Goal: Information Seeking & Learning: Learn about a topic

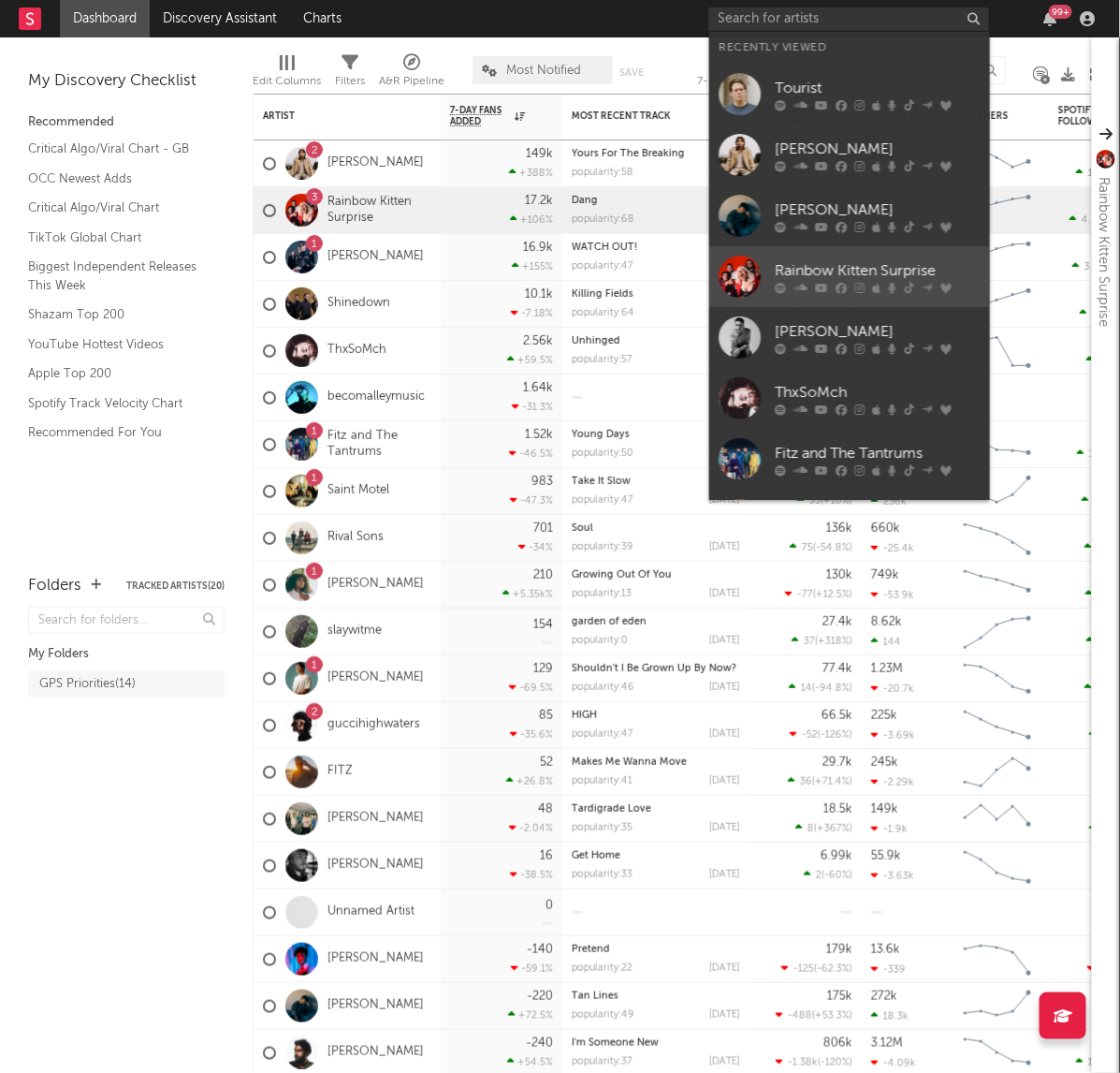
click at [824, 253] on link "Rainbow Kitten Surprise" at bounding box center [849, 277] width 280 height 61
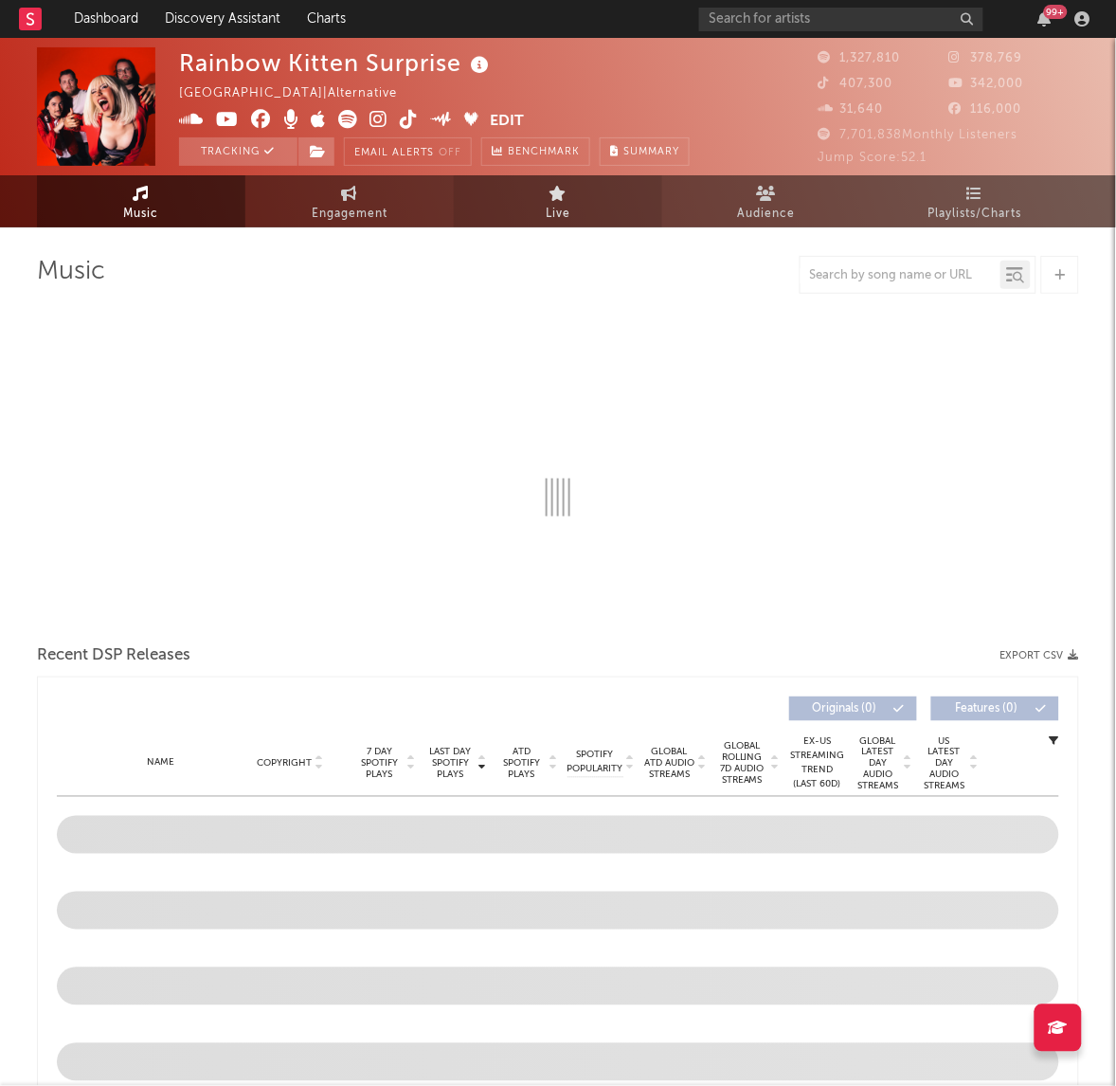
click at [543, 207] on link "Live" at bounding box center [558, 201] width 208 height 52
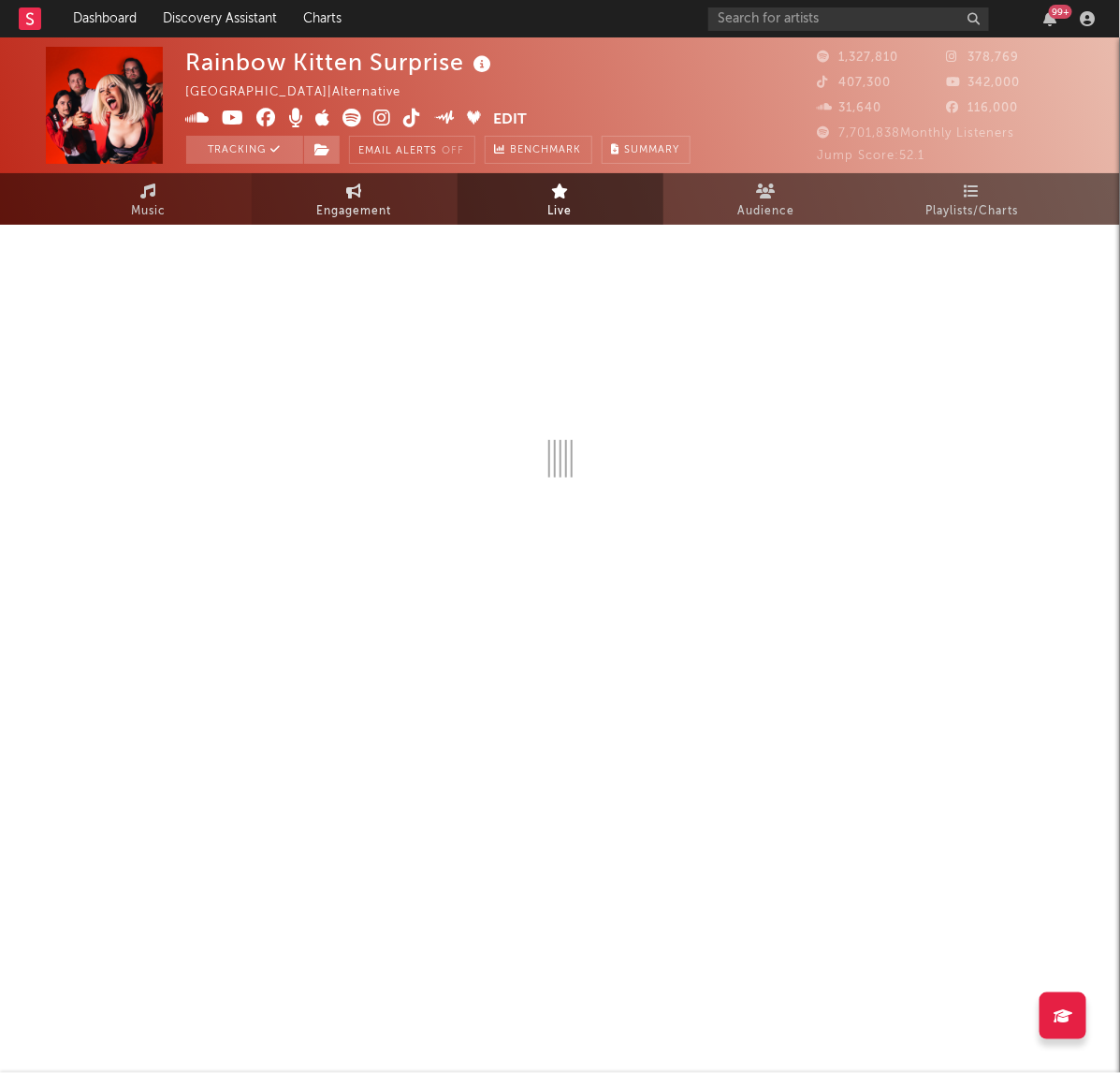
click at [428, 213] on link "Engagement" at bounding box center [355, 199] width 205 height 51
select select "1w"
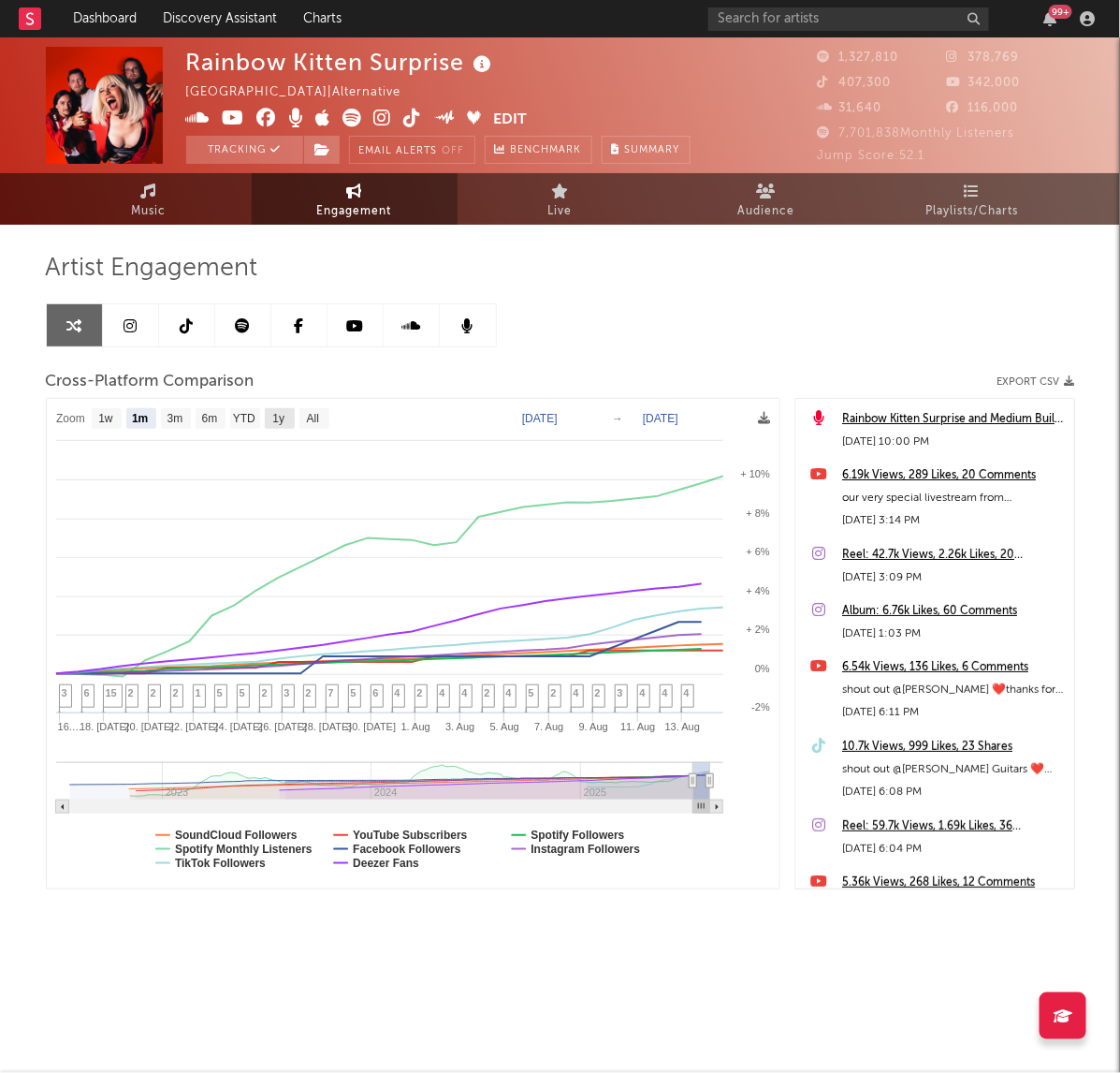
click at [277, 418] on text "1y" at bounding box center [279, 419] width 12 height 13
select select "1y"
type input "[DATE]"
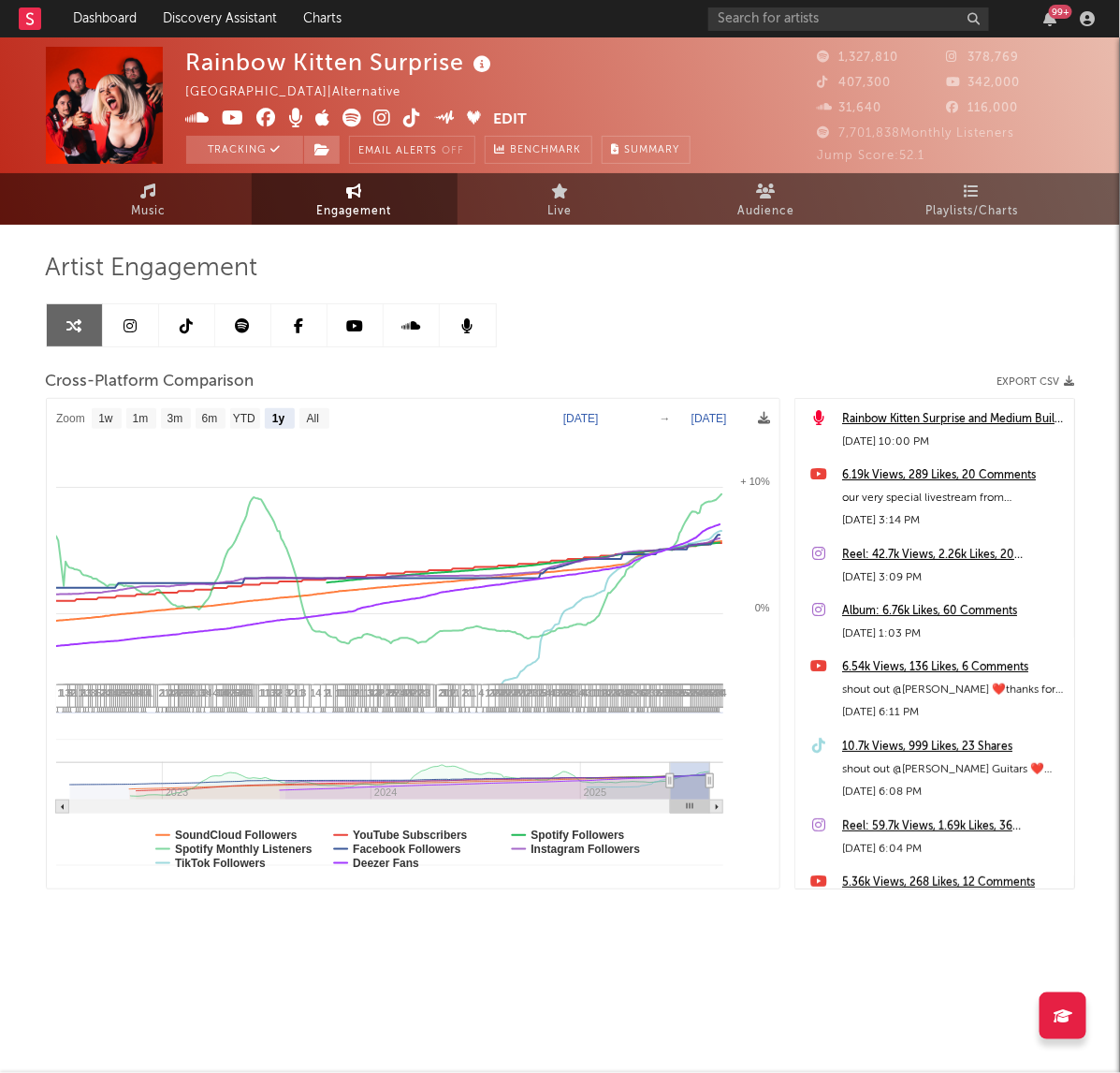
select select "1y"
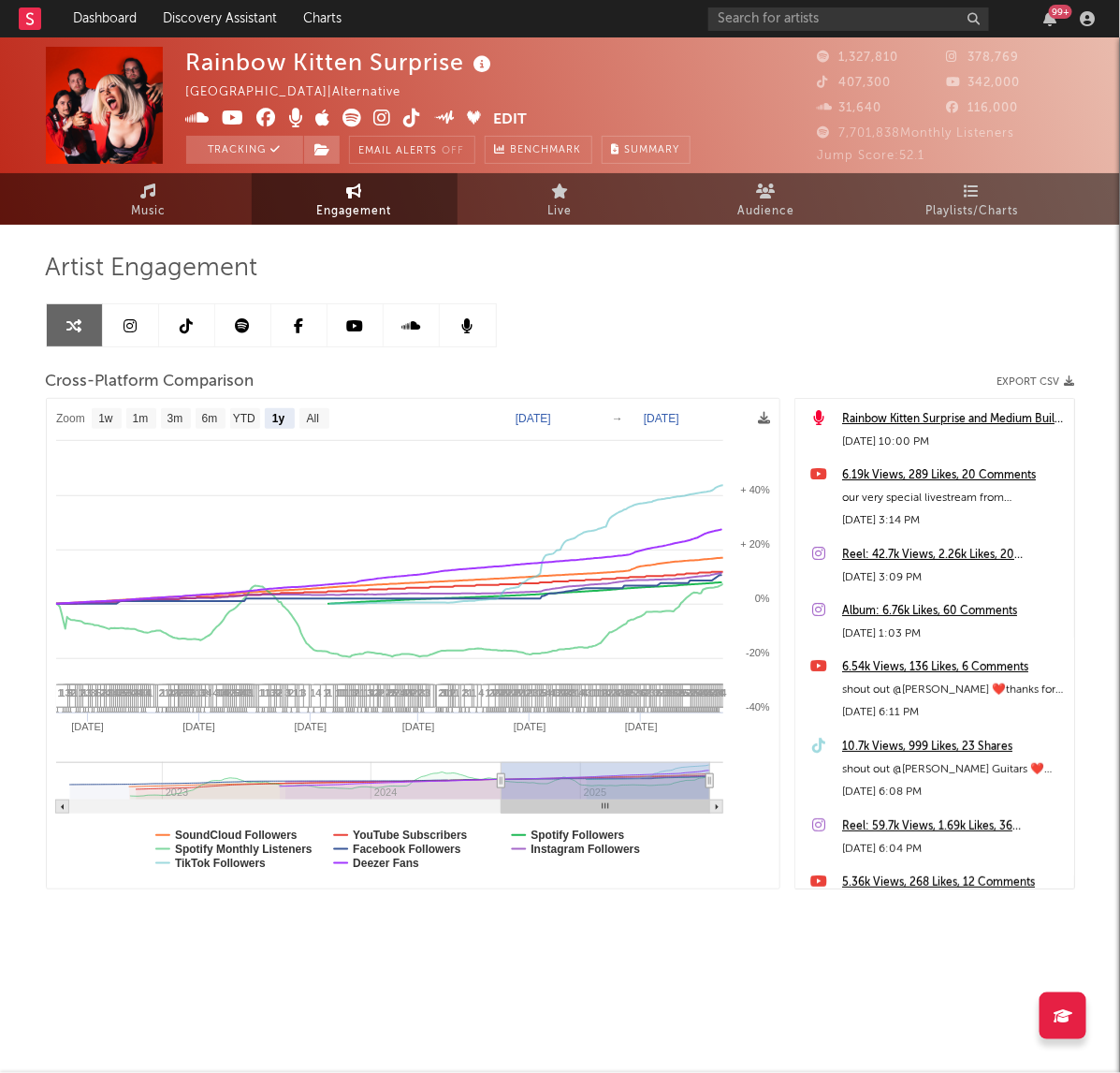
click at [531, 412] on text "[DATE]" at bounding box center [533, 418] width 36 height 13
click at [531, 410] on input "[DATE]" at bounding box center [548, 419] width 87 height 19
type input "[DATE]"
click at [661, 326] on div "Artist Engagement Cross-Platform Comparison Export CSV Zoom 1w 1m 3m 6m YTD 1y …" at bounding box center [560, 571] width 1029 height 636
click at [526, 419] on text "[DATE]" at bounding box center [533, 418] width 36 height 13
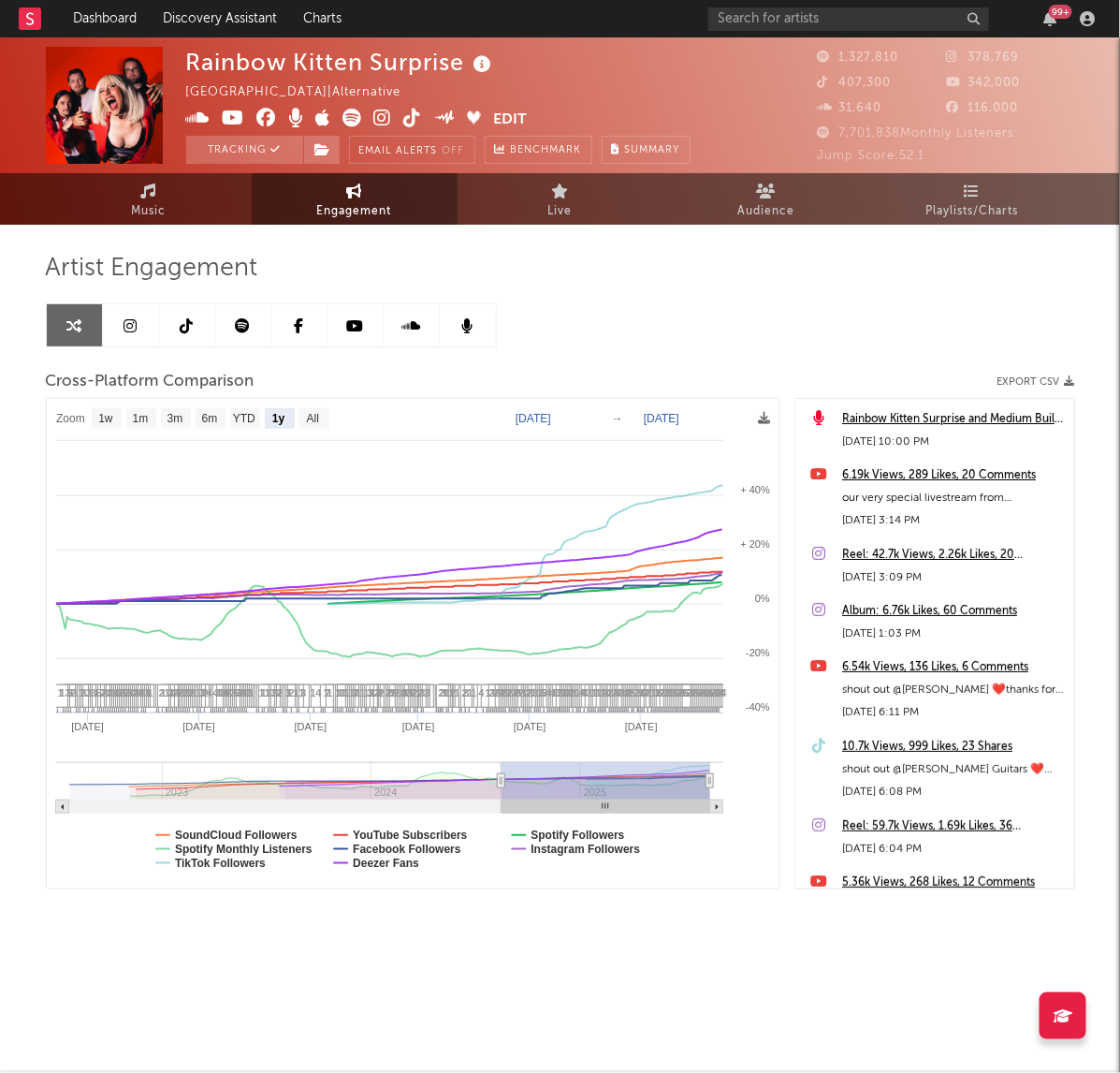
click at [581, 385] on div "Cross-Platform Comparison Export CSV" at bounding box center [560, 381] width 1029 height 32
click at [529, 414] on text "[DATE]" at bounding box center [533, 418] width 36 height 13
click at [554, 418] on input "[DATE]" at bounding box center [548, 419] width 87 height 19
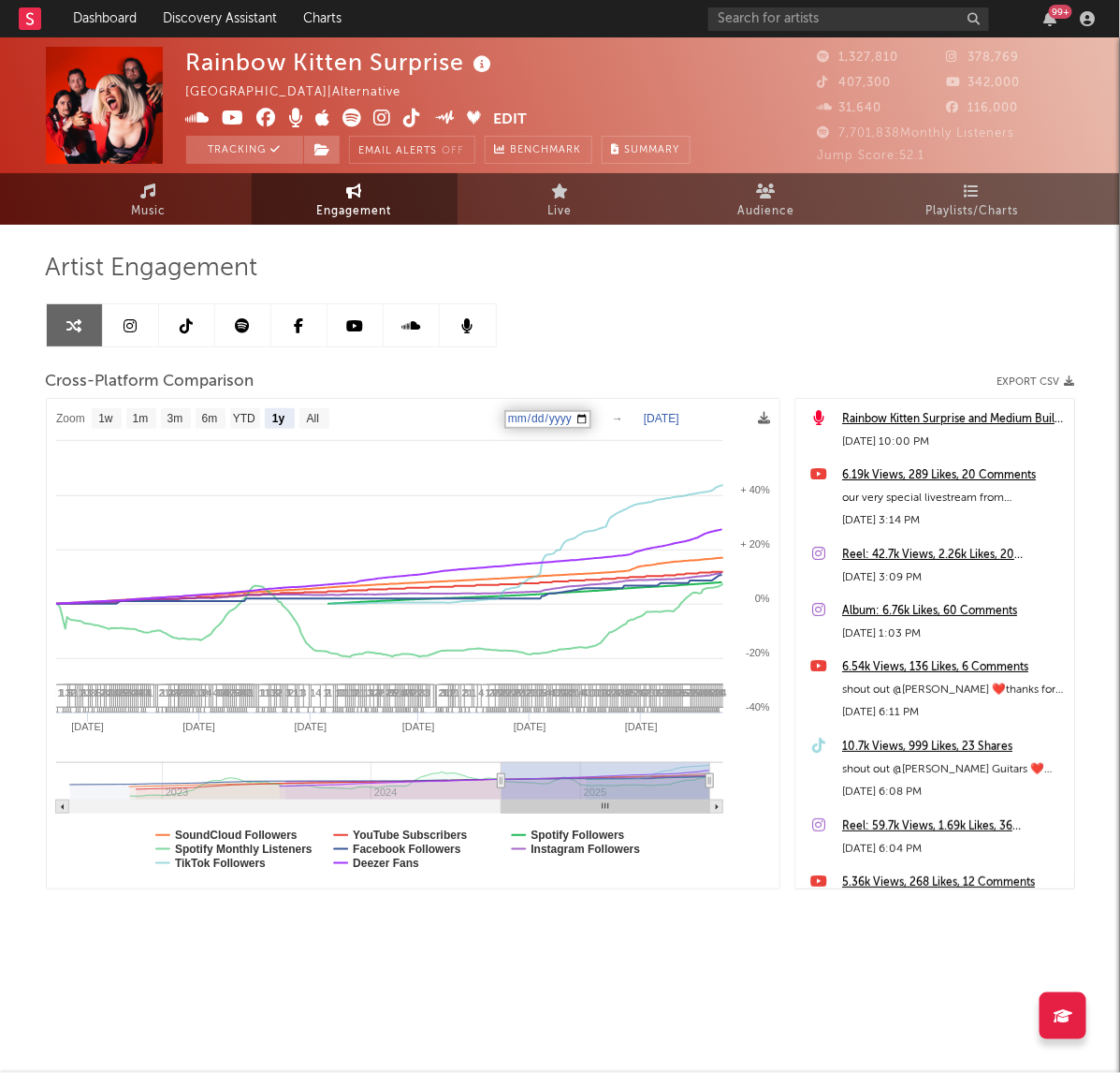
click at [563, 417] on input "[DATE]" at bounding box center [548, 419] width 87 height 19
click at [592, 417] on input "[DATE]" at bounding box center [548, 419] width 87 height 19
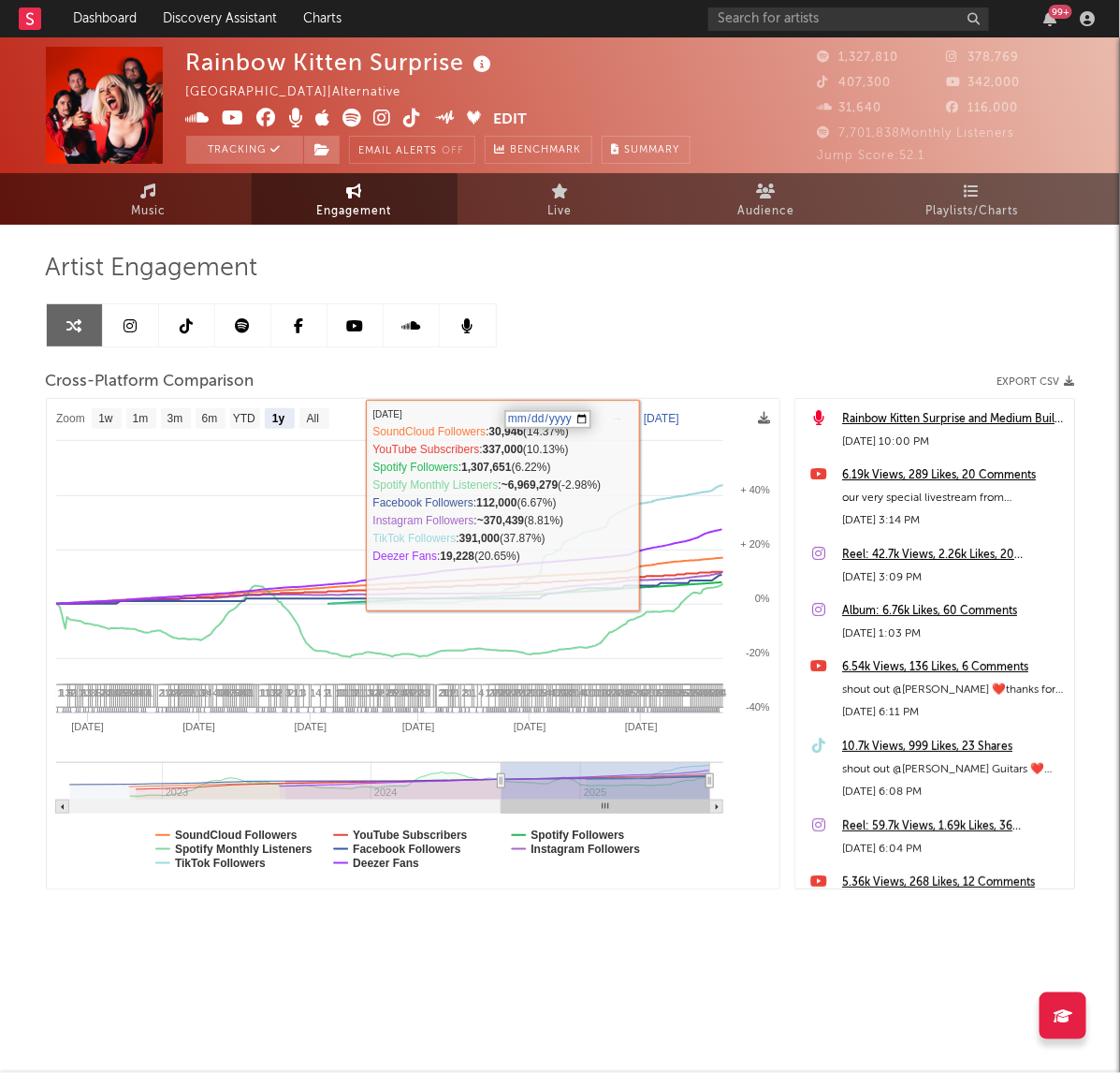
type input "[DATE]"
click at [667, 354] on div "Artist Engagement Cross-Platform Comparison Export CSV Zoom 1w 1m 3m 6m YTD 1y …" at bounding box center [560, 571] width 1029 height 636
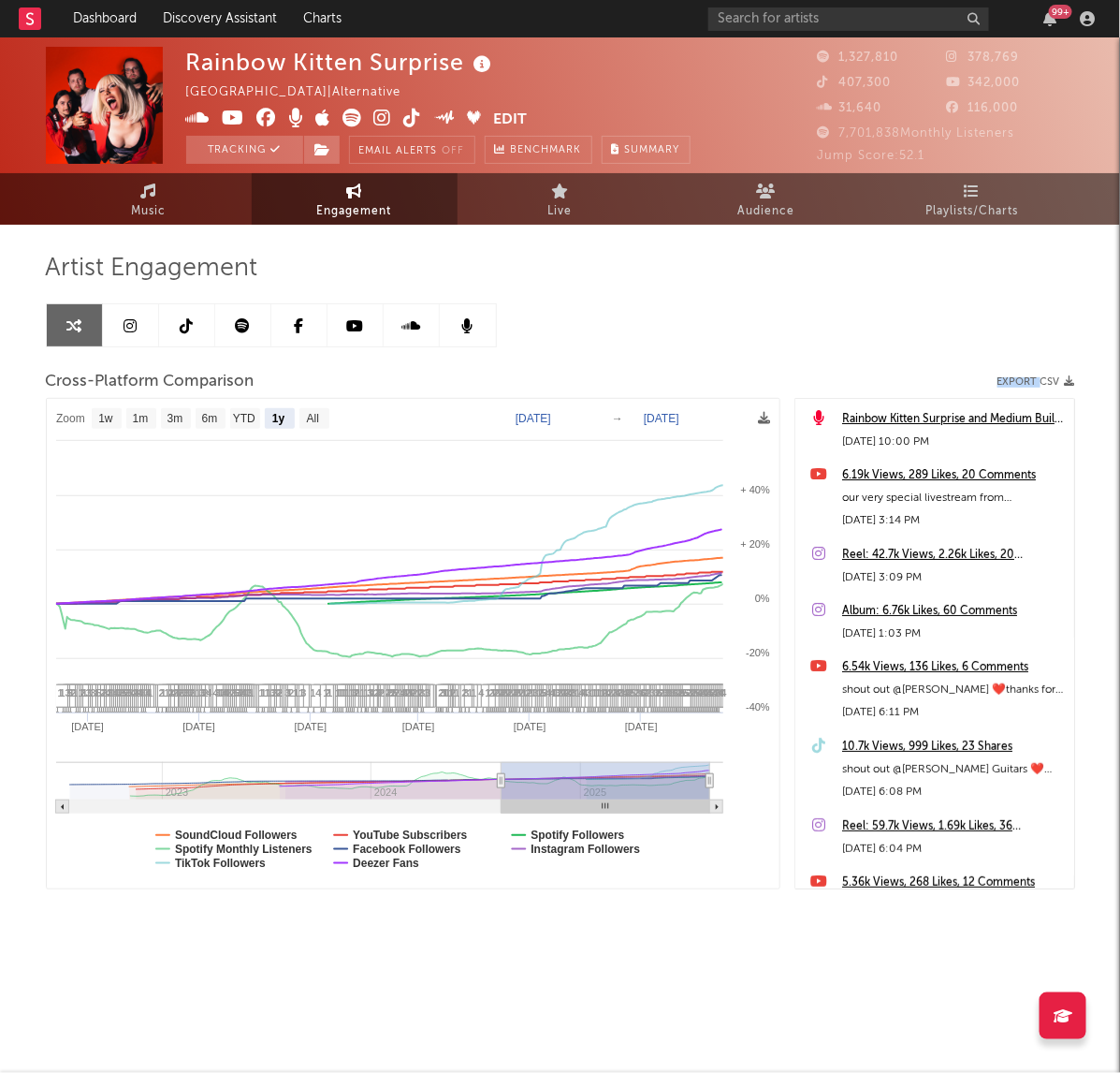
click at [667, 354] on div "Artist Engagement Cross-Platform Comparison Export CSV Zoom 1w 1m 3m 6m YTD 1y …" at bounding box center [560, 571] width 1029 height 636
drag, startPoint x: 506, startPoint y: 779, endPoint x: 526, endPoint y: 788, distance: 21.9
click at [557, 789] on rect at bounding box center [605, 781] width 208 height 38
select select "1y"
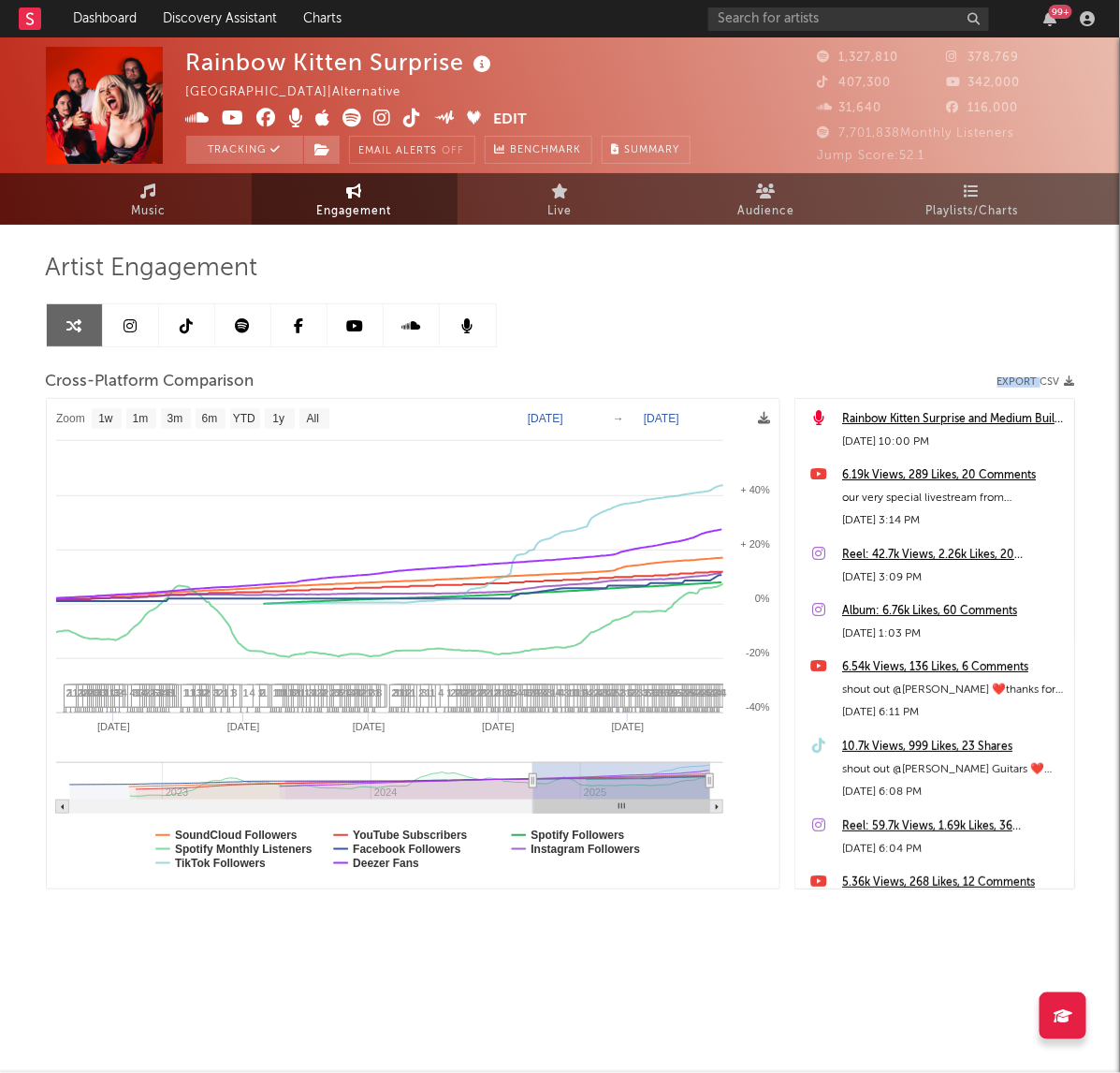
drag, startPoint x: 503, startPoint y: 787, endPoint x: 533, endPoint y: 797, distance: 31.6
click at [533, 797] on g at bounding box center [389, 787] width 667 height 51
type input "[DATE]"
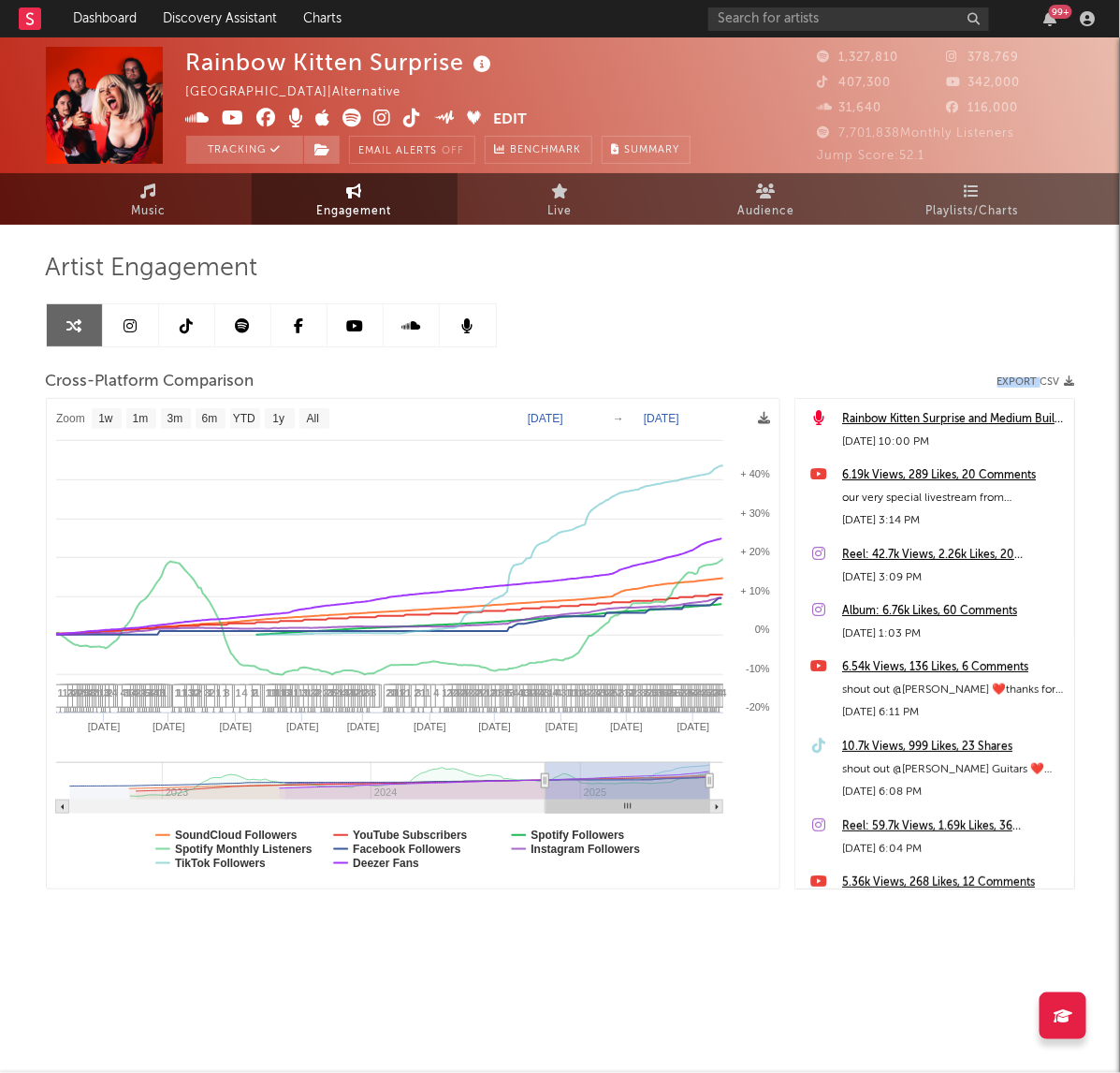
select select "1w"
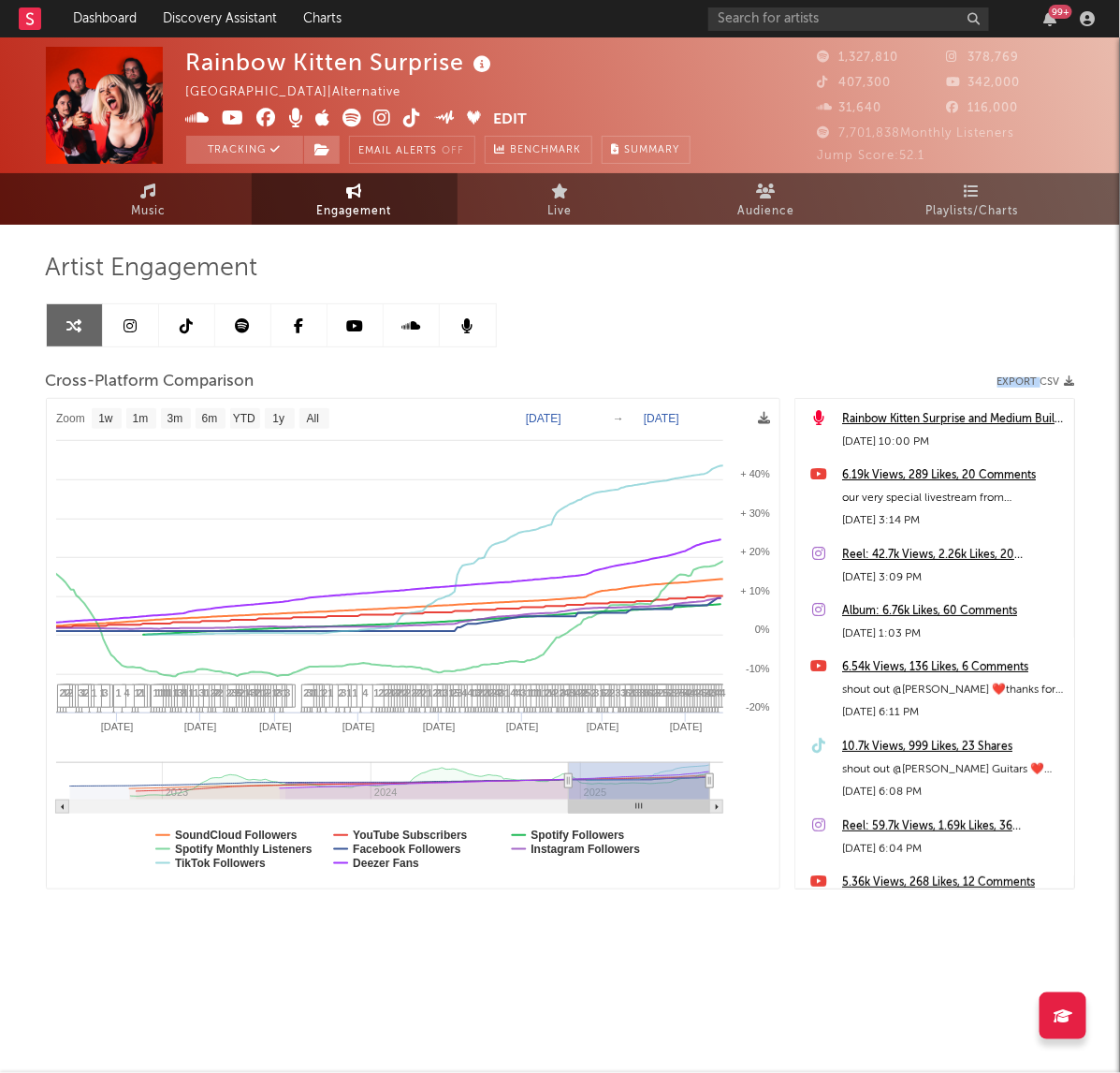
type input "[DATE]"
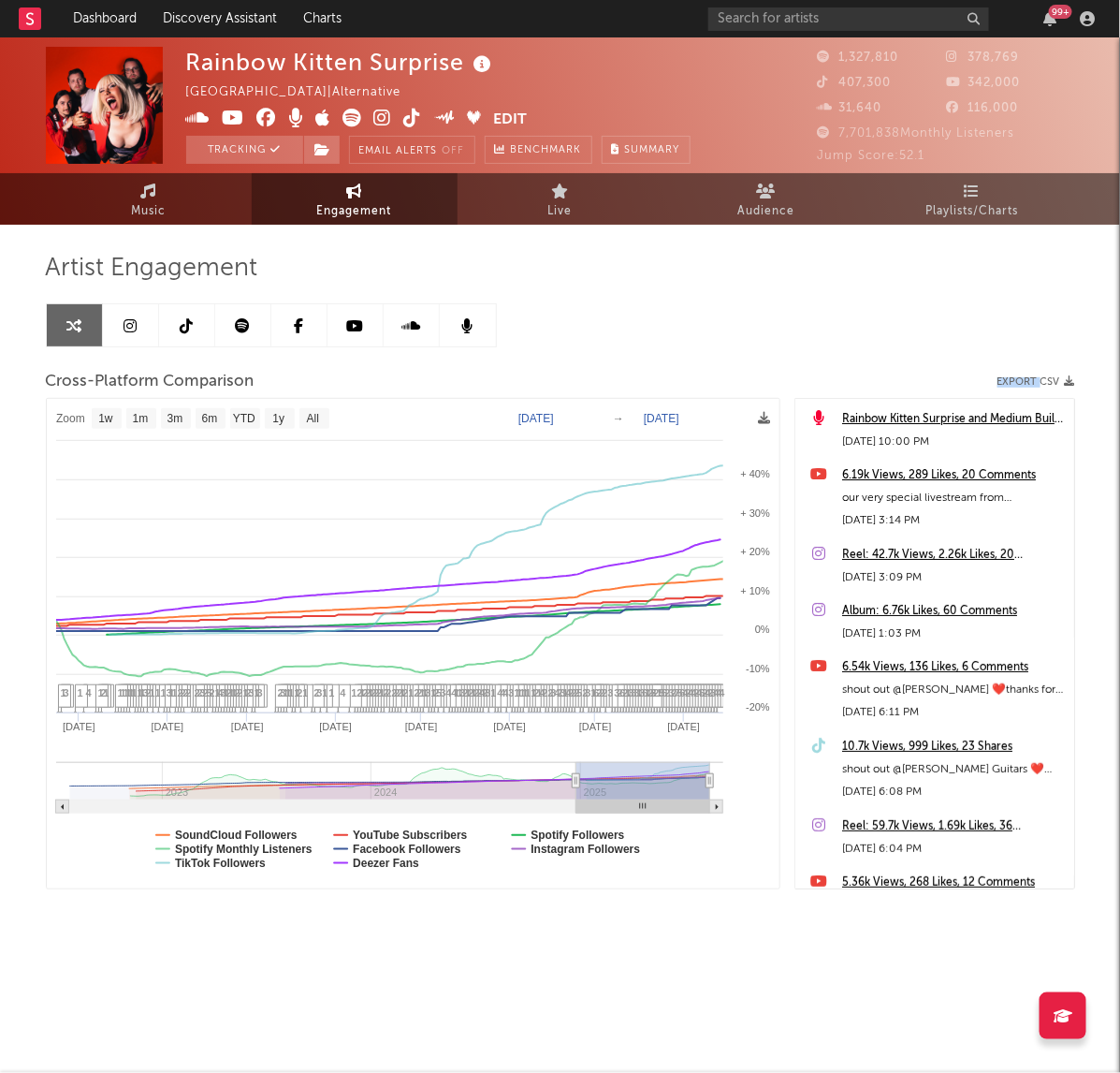
select select "1w"
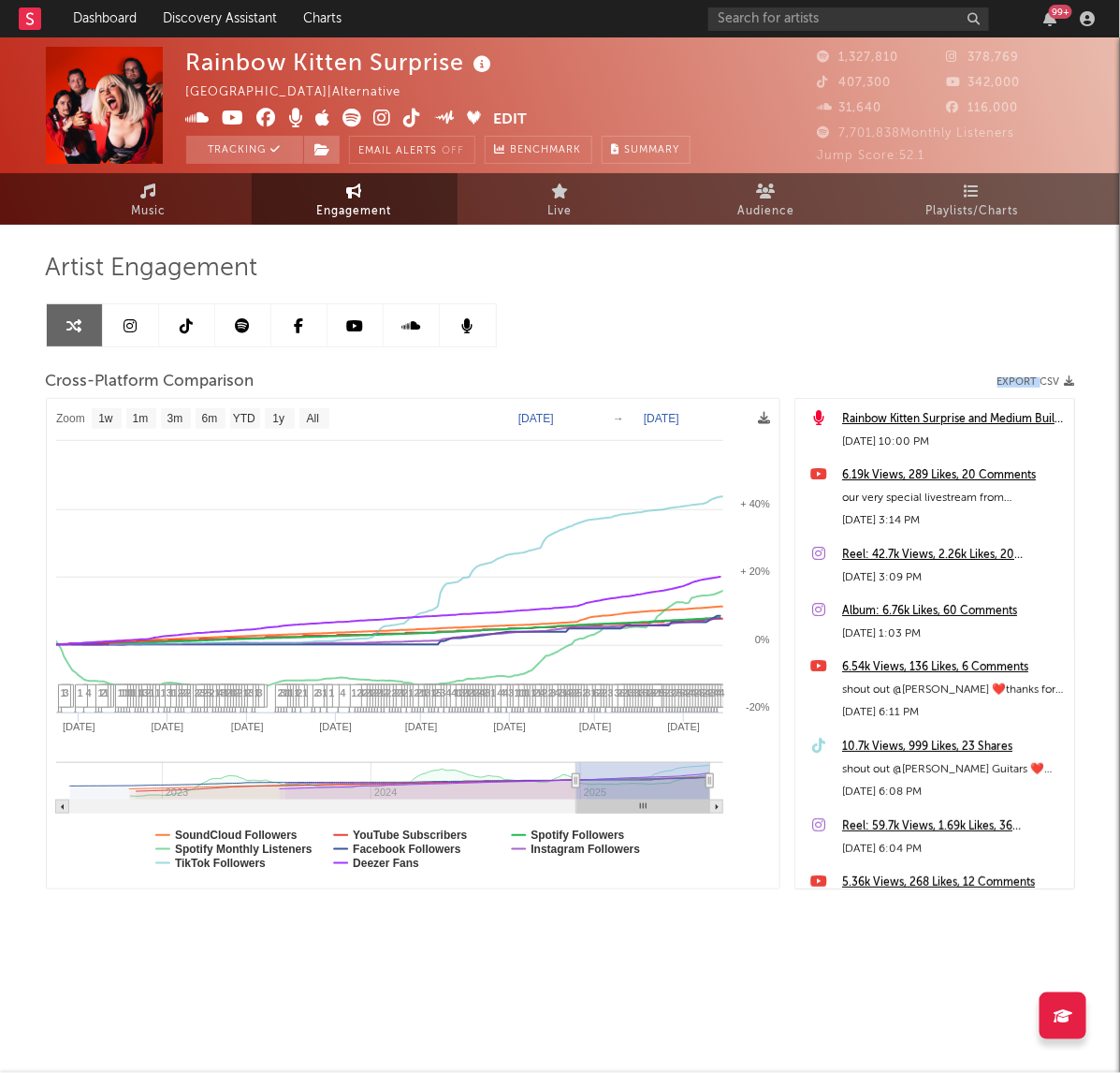
drag, startPoint x: 528, startPoint y: 779, endPoint x: 599, endPoint y: 793, distance: 72.4
type input "[DATE]"
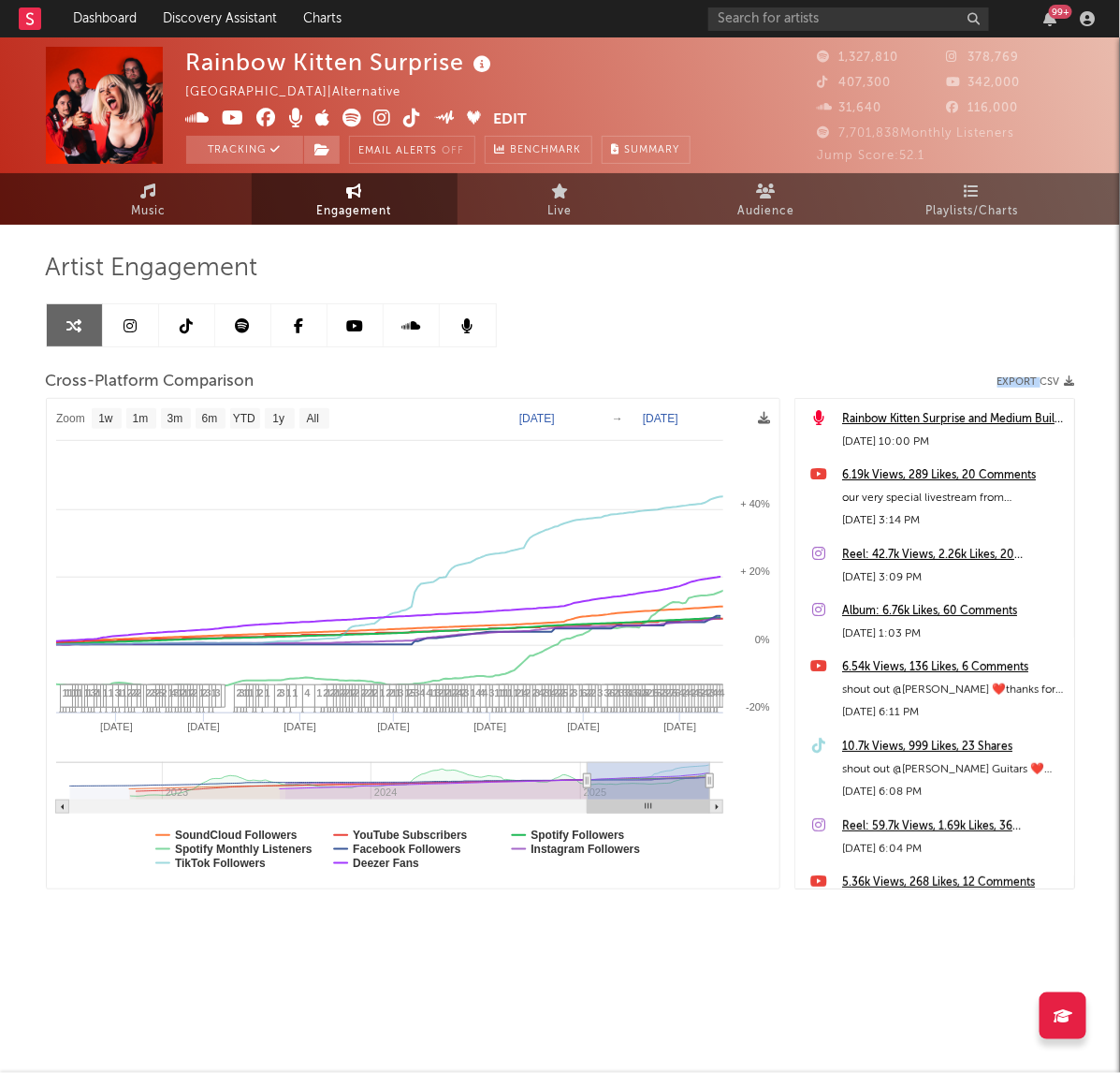
select select "1w"
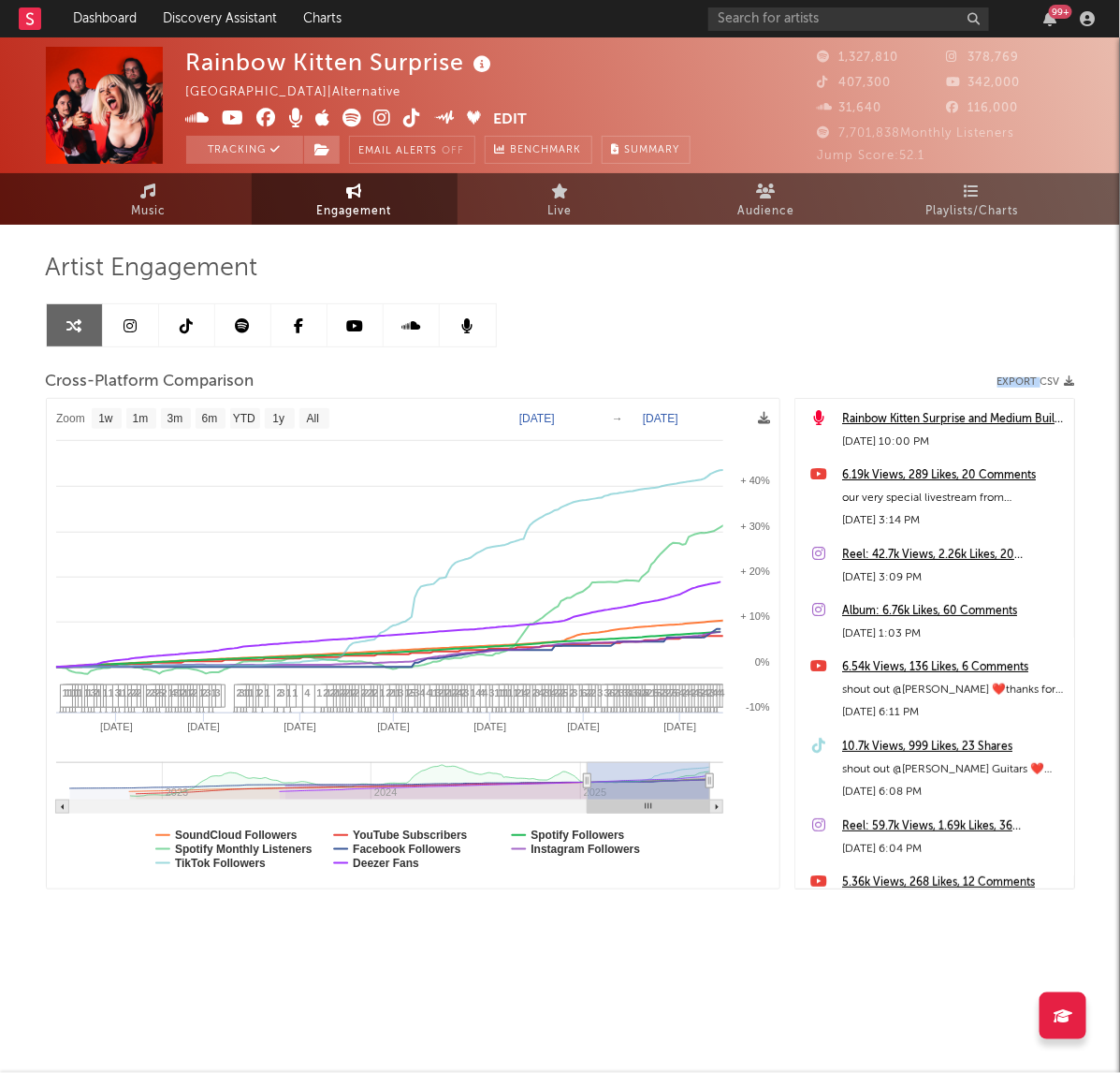
drag, startPoint x: 572, startPoint y: 780, endPoint x: 582, endPoint y: 784, distance: 10.8
type input "[DATE]"
click at [591, 778] on rect at bounding box center [647, 781] width 122 height 38
type input "[DATE]"
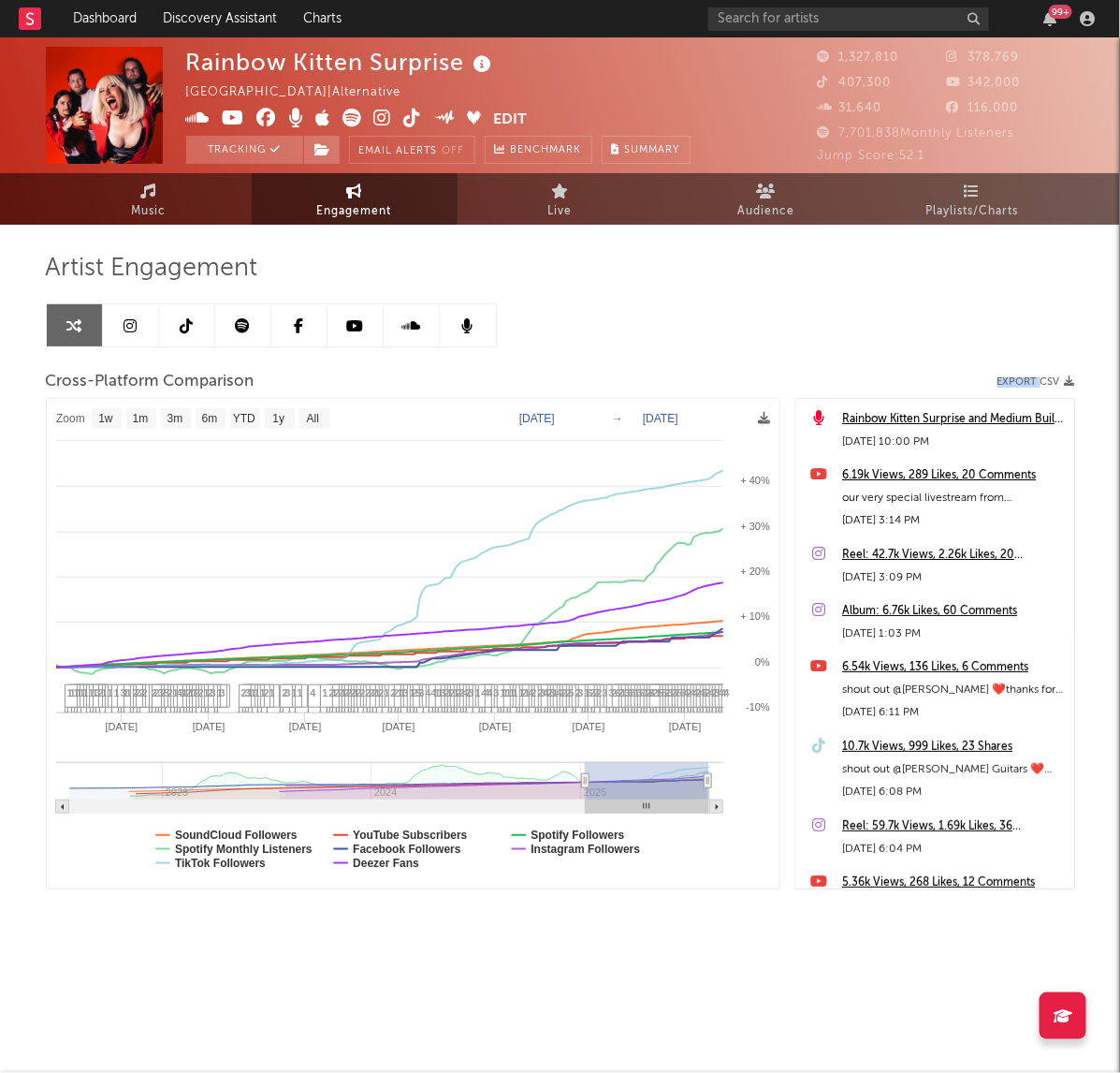
type input "[DATE]"
select select "1w"
click at [548, 415] on text "[DATE]" at bounding box center [543, 418] width 36 height 13
click at [553, 418] on input "[DATE]" at bounding box center [552, 419] width 87 height 19
click at [544, 417] on input "[DATE]" at bounding box center [552, 419] width 87 height 19
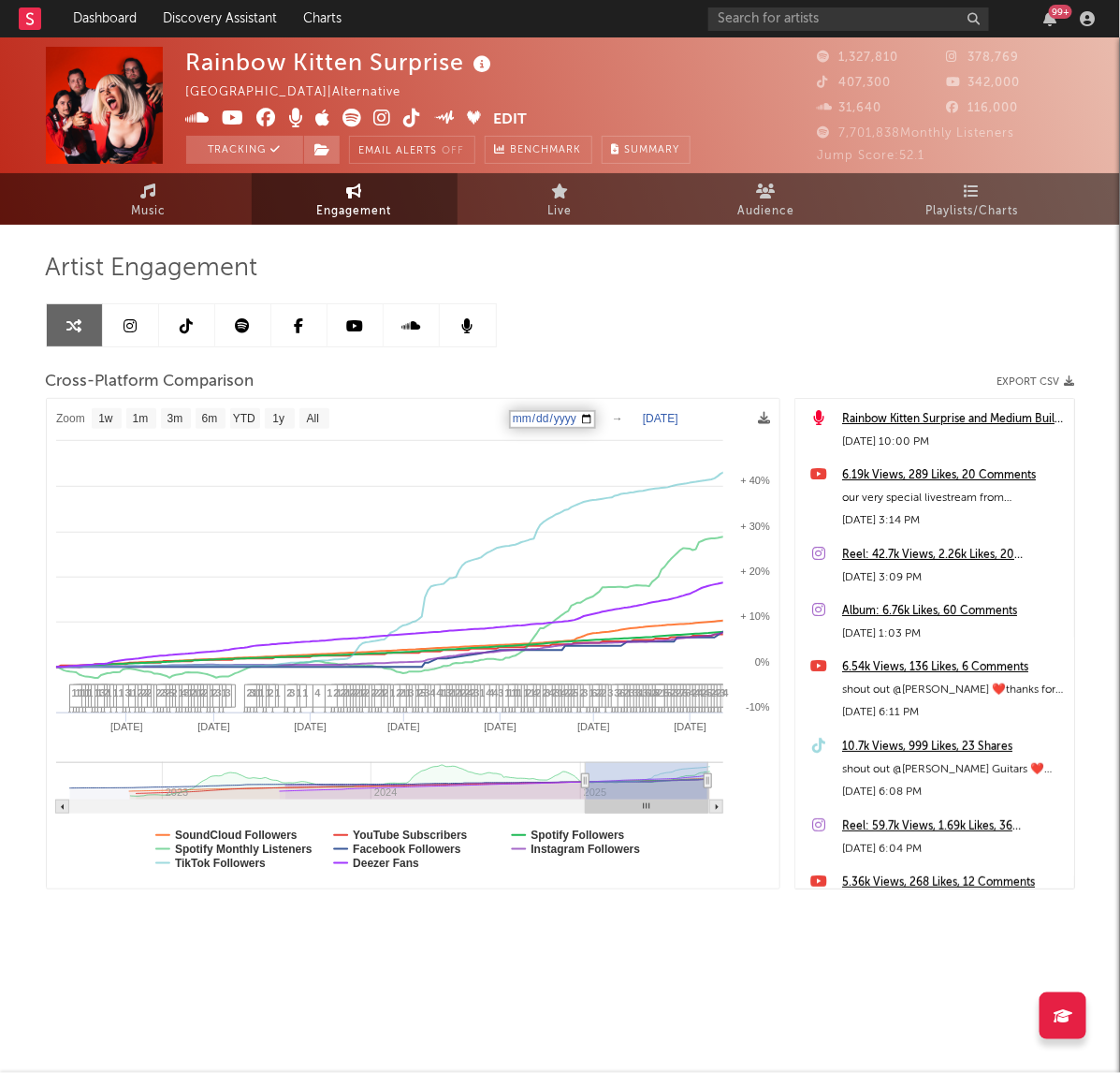
click at [547, 417] on input "[DATE]" at bounding box center [552, 419] width 87 height 19
click at [552, 418] on input "[DATE]" at bounding box center [552, 419] width 87 height 19
type input "[DATE]"
select select "1w"
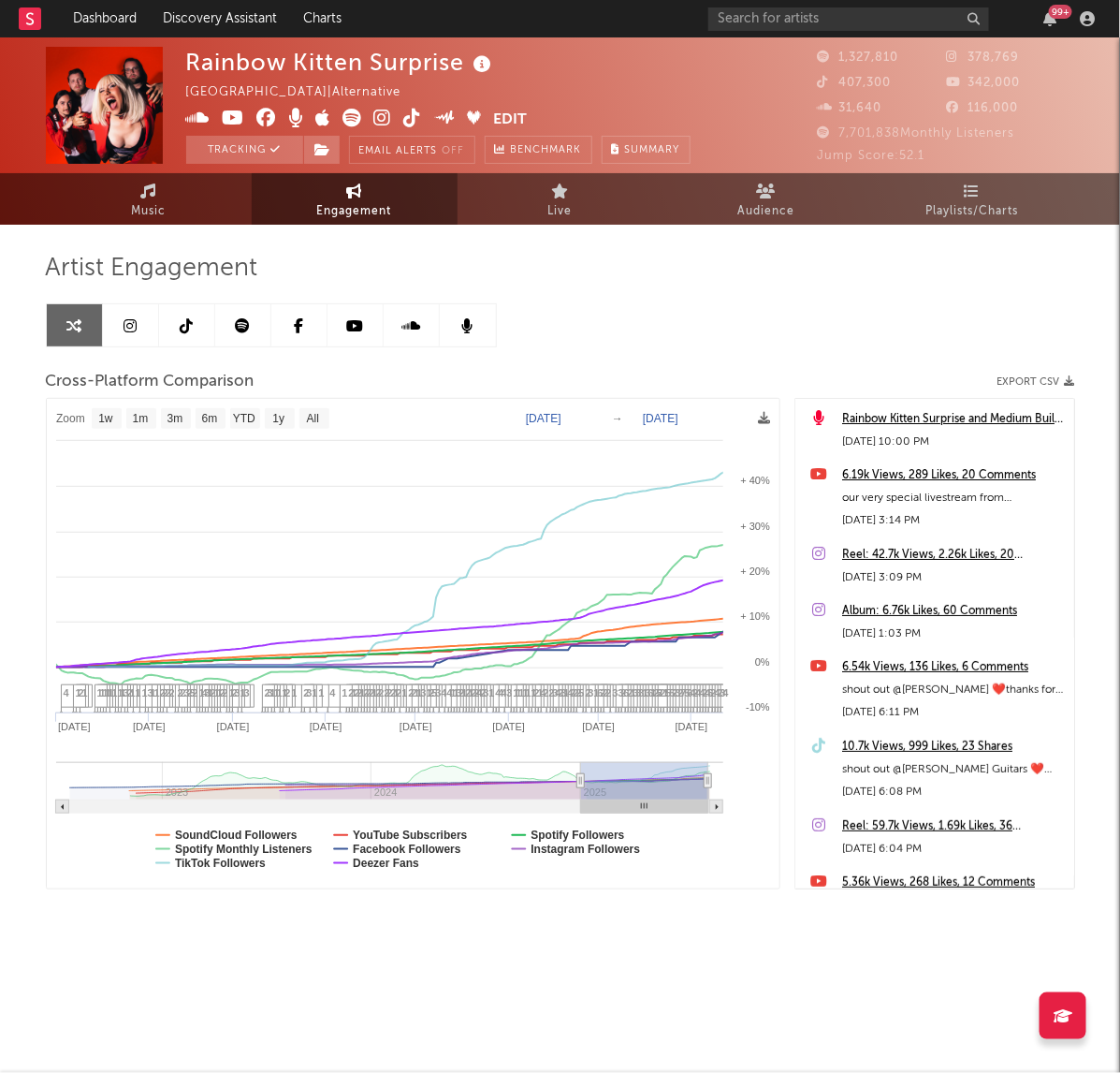
click at [644, 351] on div "Artist Engagement Cross-Platform Comparison Export CSV Zoom 1w 1m 3m 6m YTD 1y …" at bounding box center [560, 571] width 1029 height 636
